Goal: Information Seeking & Learning: Learn about a topic

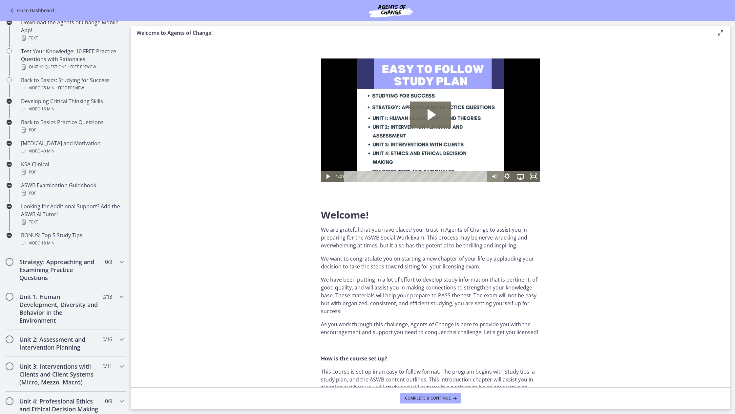
scroll to position [76, 0]
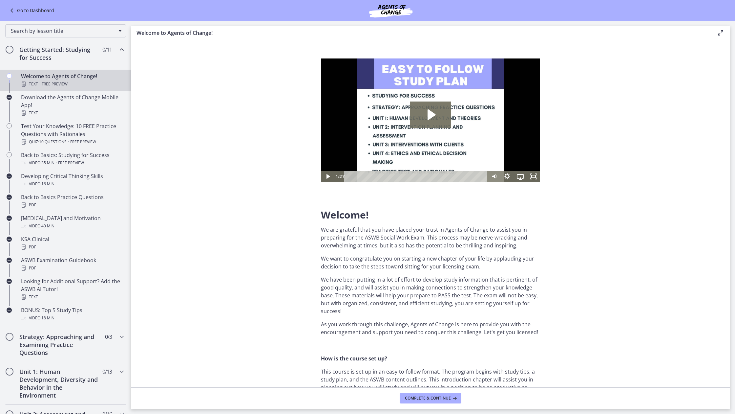
click at [26, 8] on link "Go to Dashboard" at bounding box center [31, 11] width 46 height 8
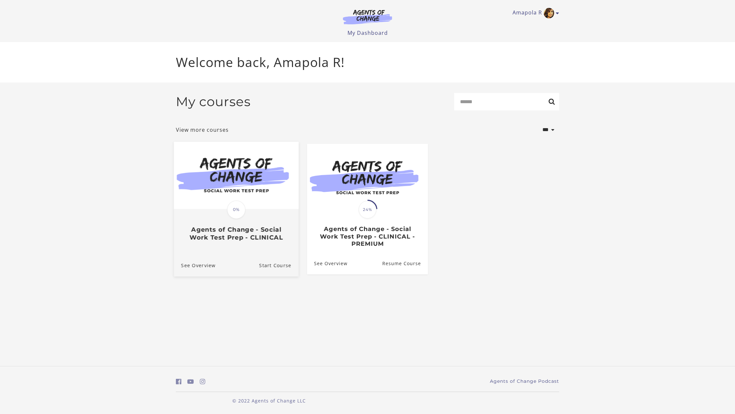
scroll to position [0, 0]
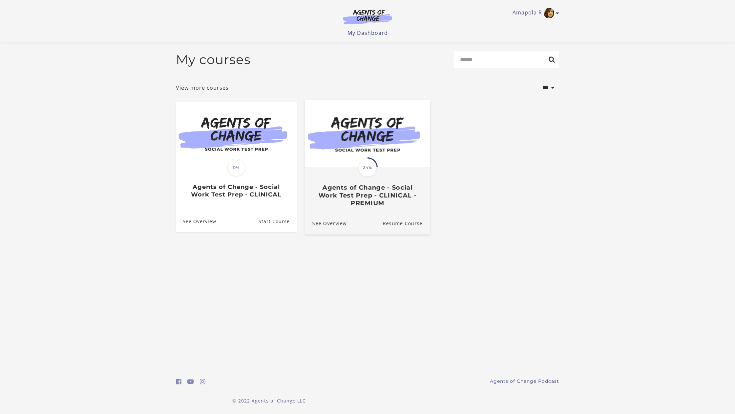
click at [345, 202] on h3 "Agents of Change - Social Work Test Prep - CLINICAL - PREMIUM" at bounding box center [367, 194] width 110 height 23
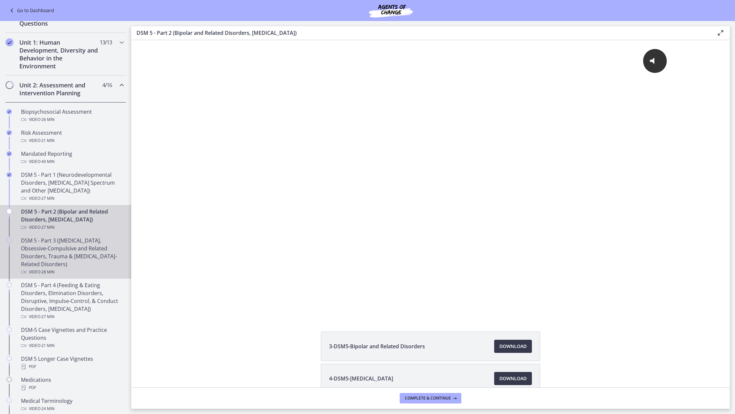
scroll to position [155, 0]
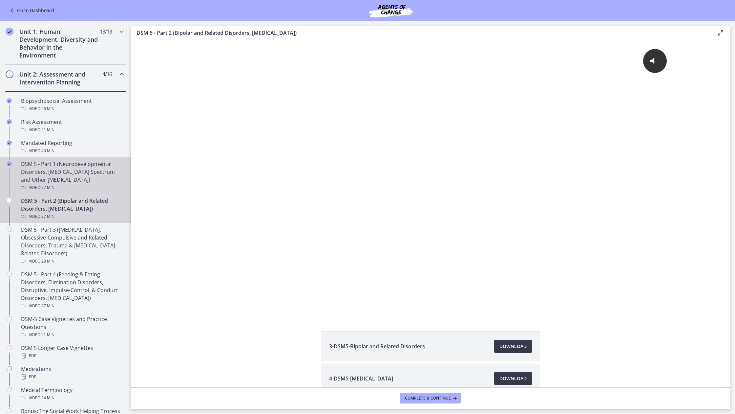
click at [98, 174] on div "DSM 5 - Part 1 (Neurodevelopmental Disorders, [MEDICAL_DATA] Spectrum and Other…" at bounding box center [72, 176] width 102 height 32
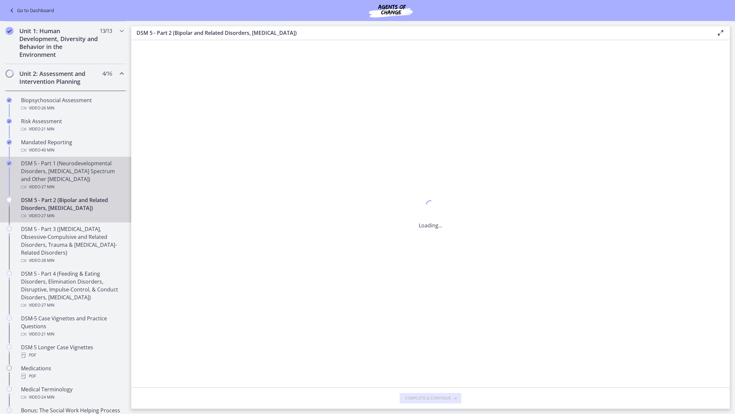
scroll to position [157, 0]
